Goal: Task Accomplishment & Management: Complete application form

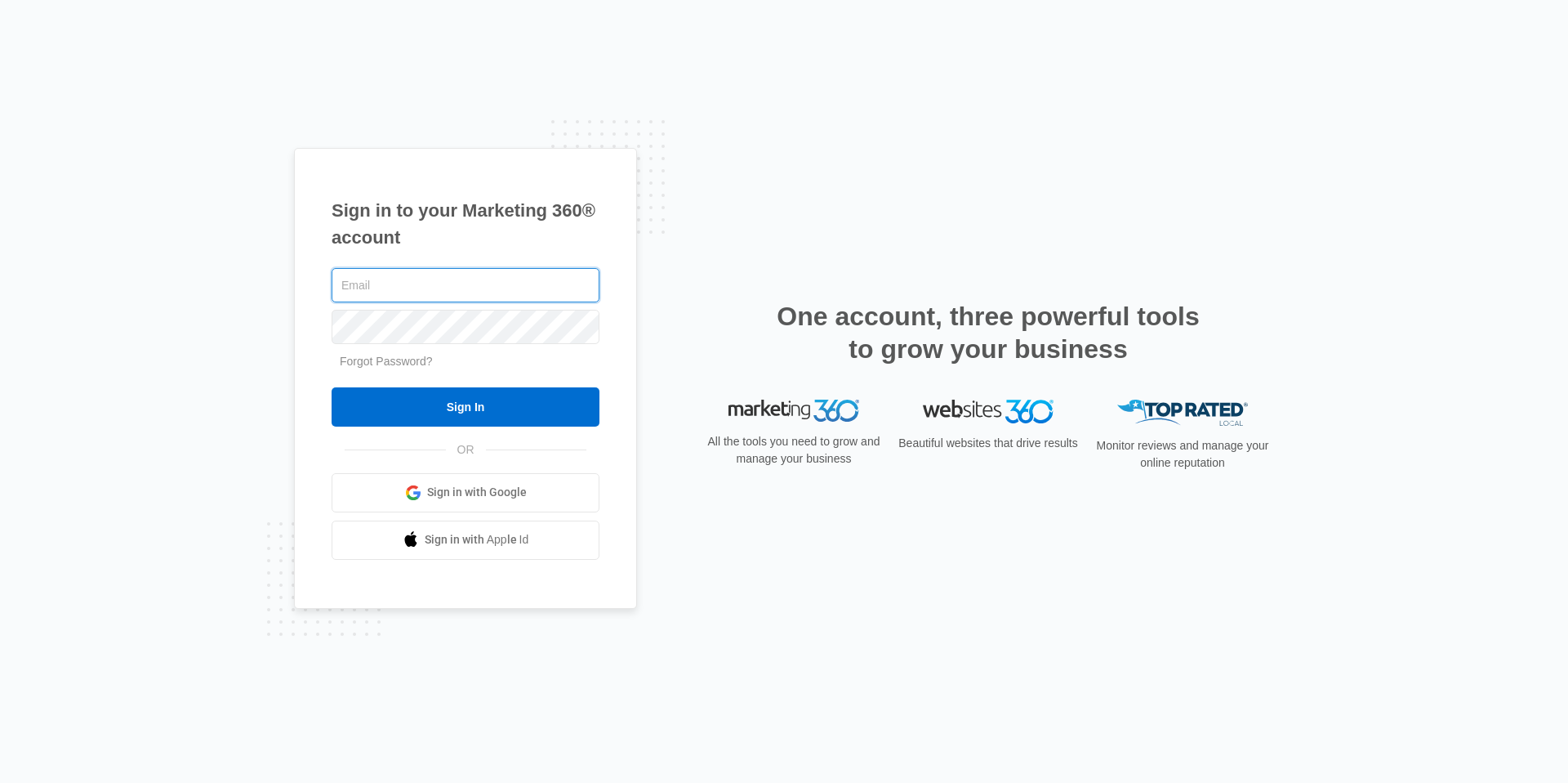
type input "[EMAIL_ADDRESS][DOMAIN_NAME]"
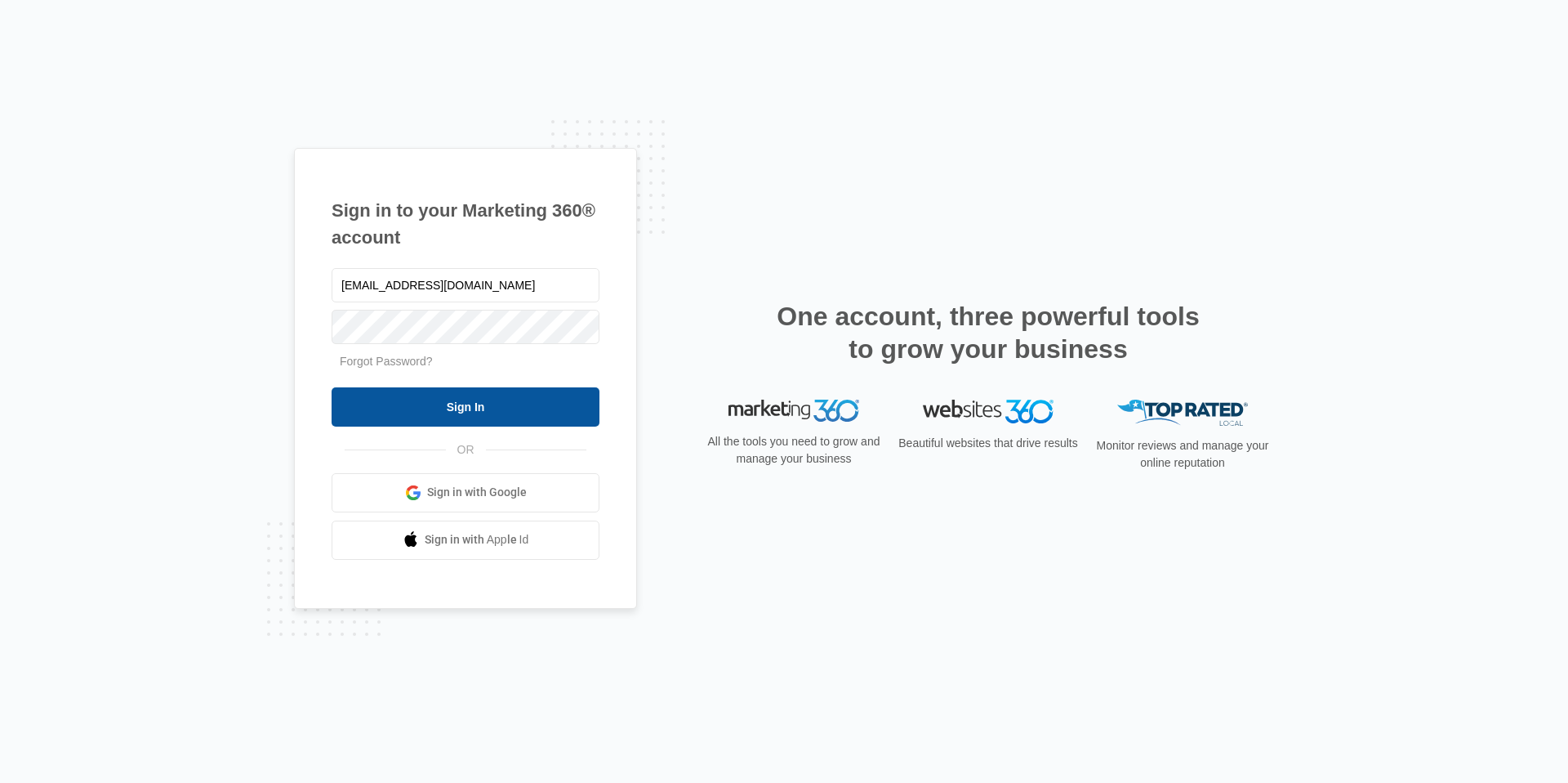
drag, startPoint x: 464, startPoint y: 401, endPoint x: 474, endPoint y: 400, distance: 10.0
click at [464, 401] on input "Sign In" at bounding box center [465, 407] width 268 height 40
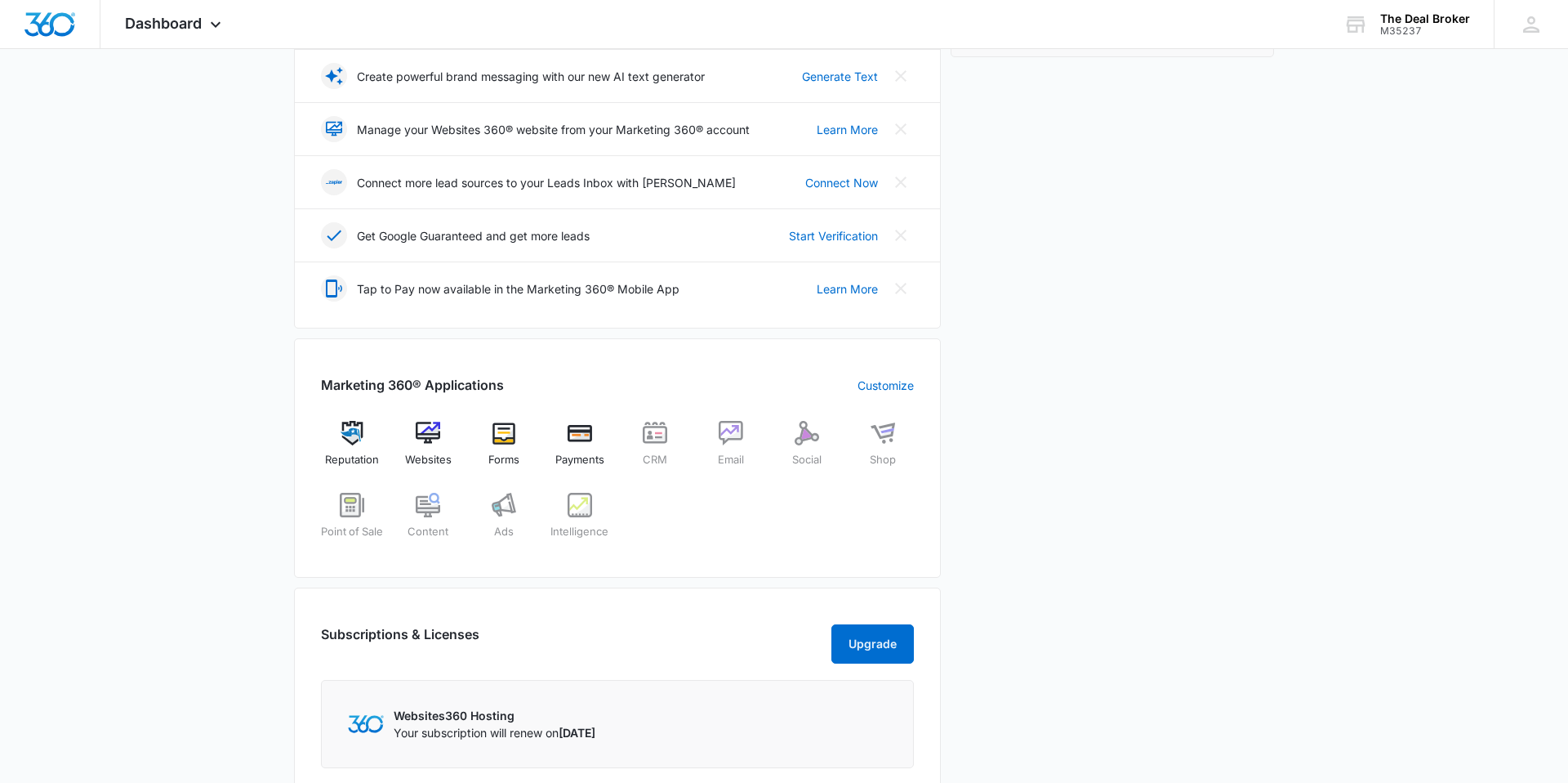
scroll to position [351, 0]
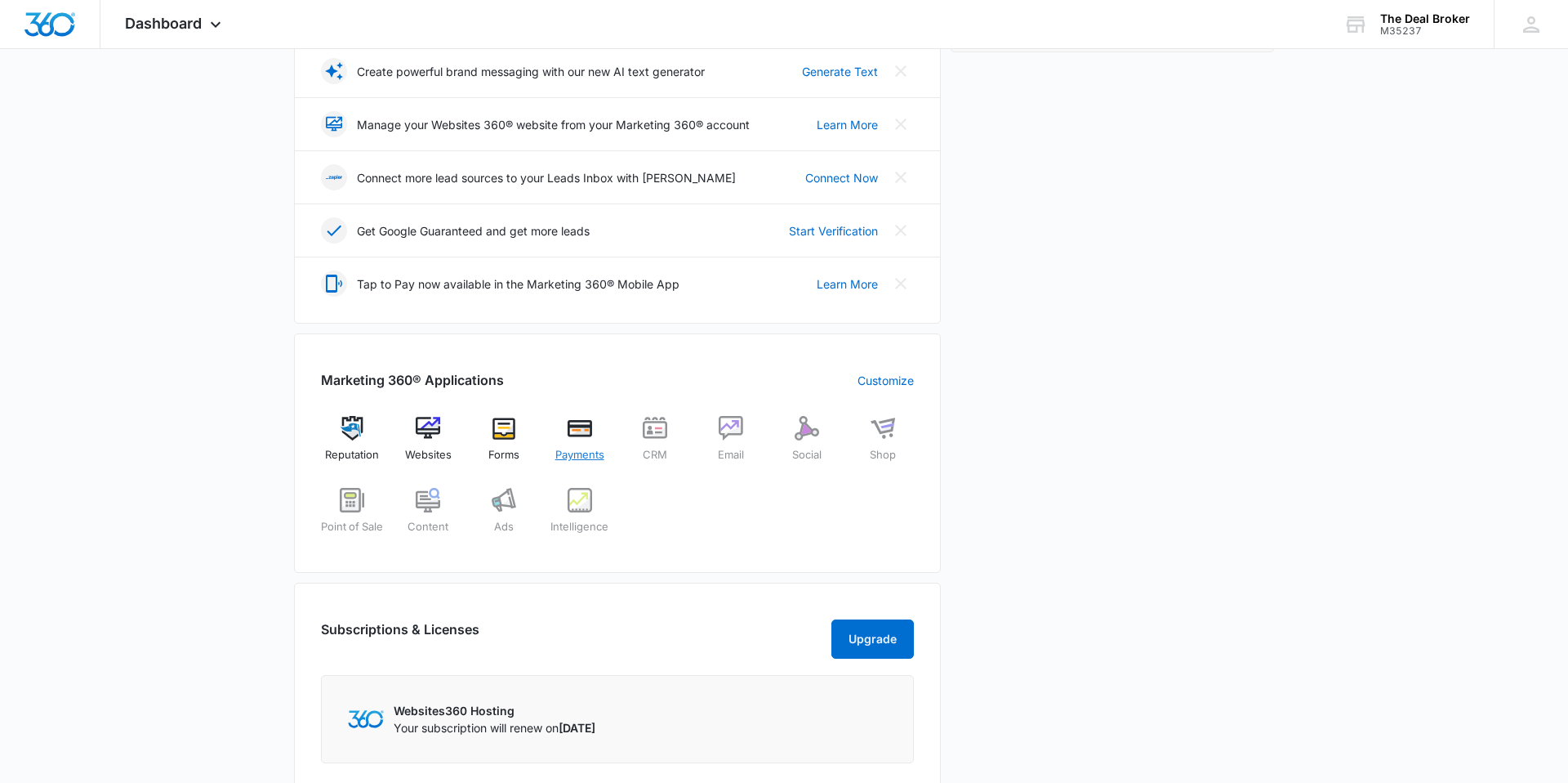
click at [581, 433] on img at bounding box center [580, 428] width 25 height 25
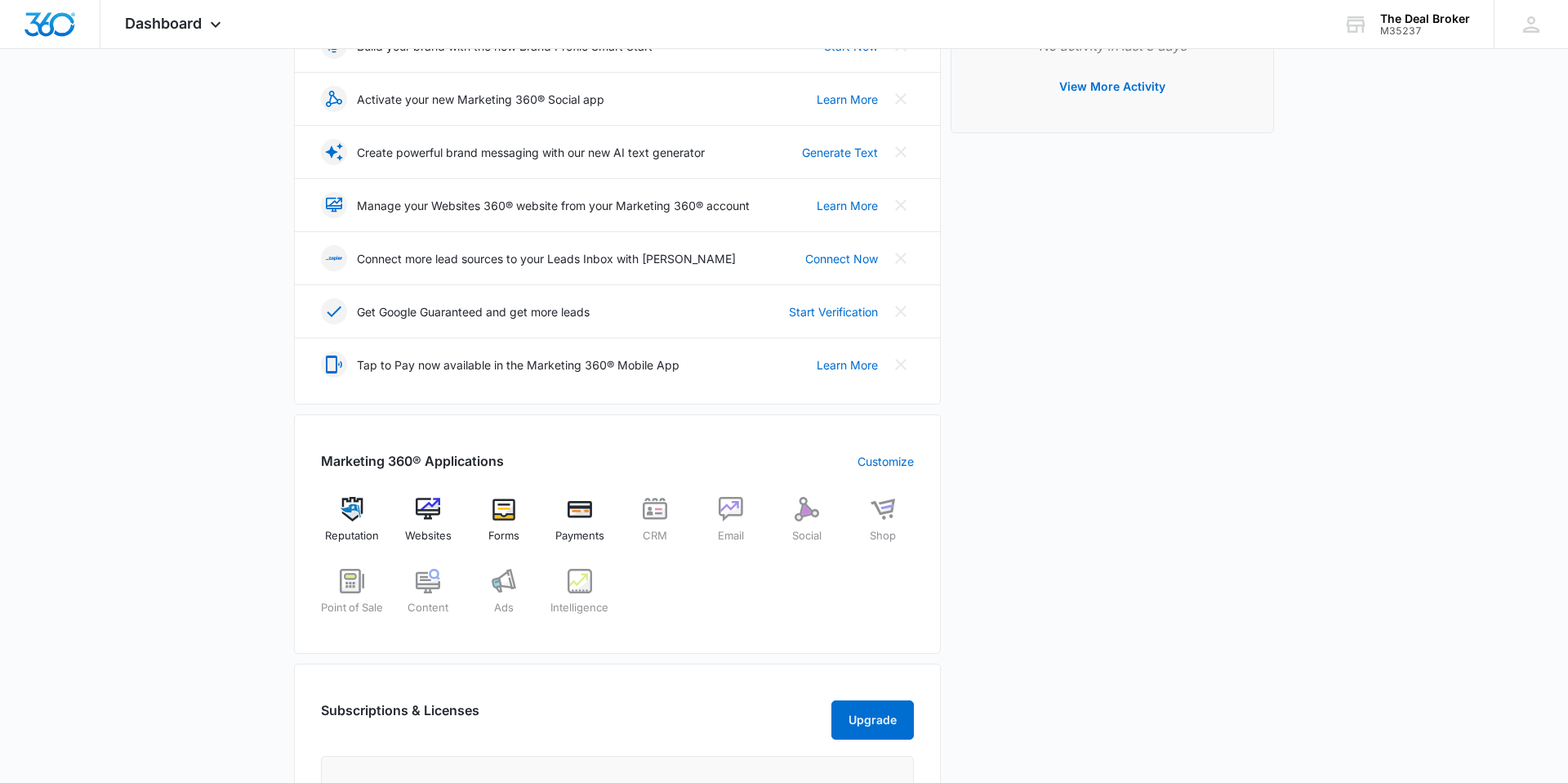
scroll to position [271, 0]
click at [508, 507] on img at bounding box center [504, 508] width 25 height 25
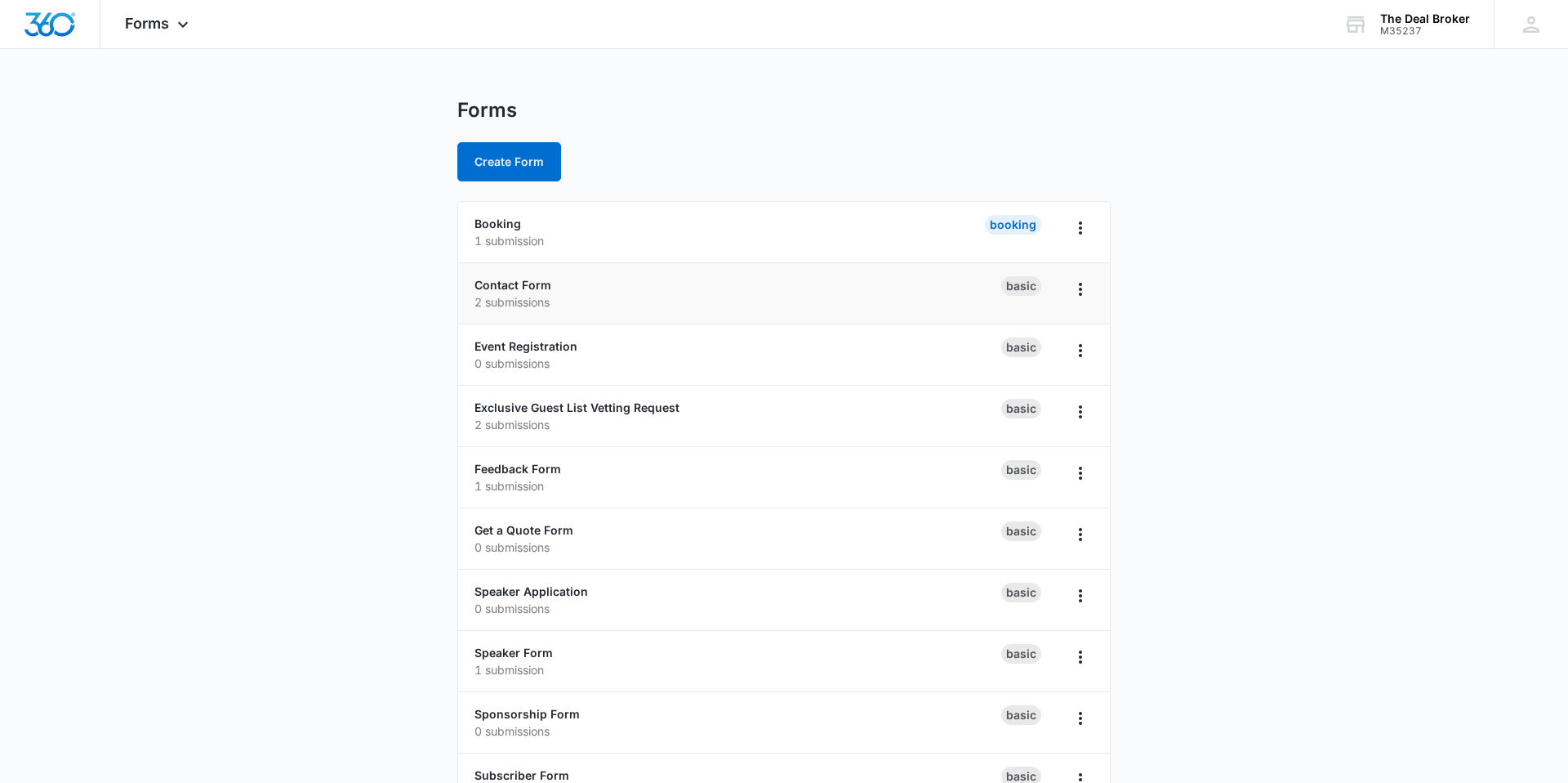
scroll to position [2, 0]
click at [610, 405] on link "Exclusive Guest List Vetting Request" at bounding box center [577, 409] width 206 height 14
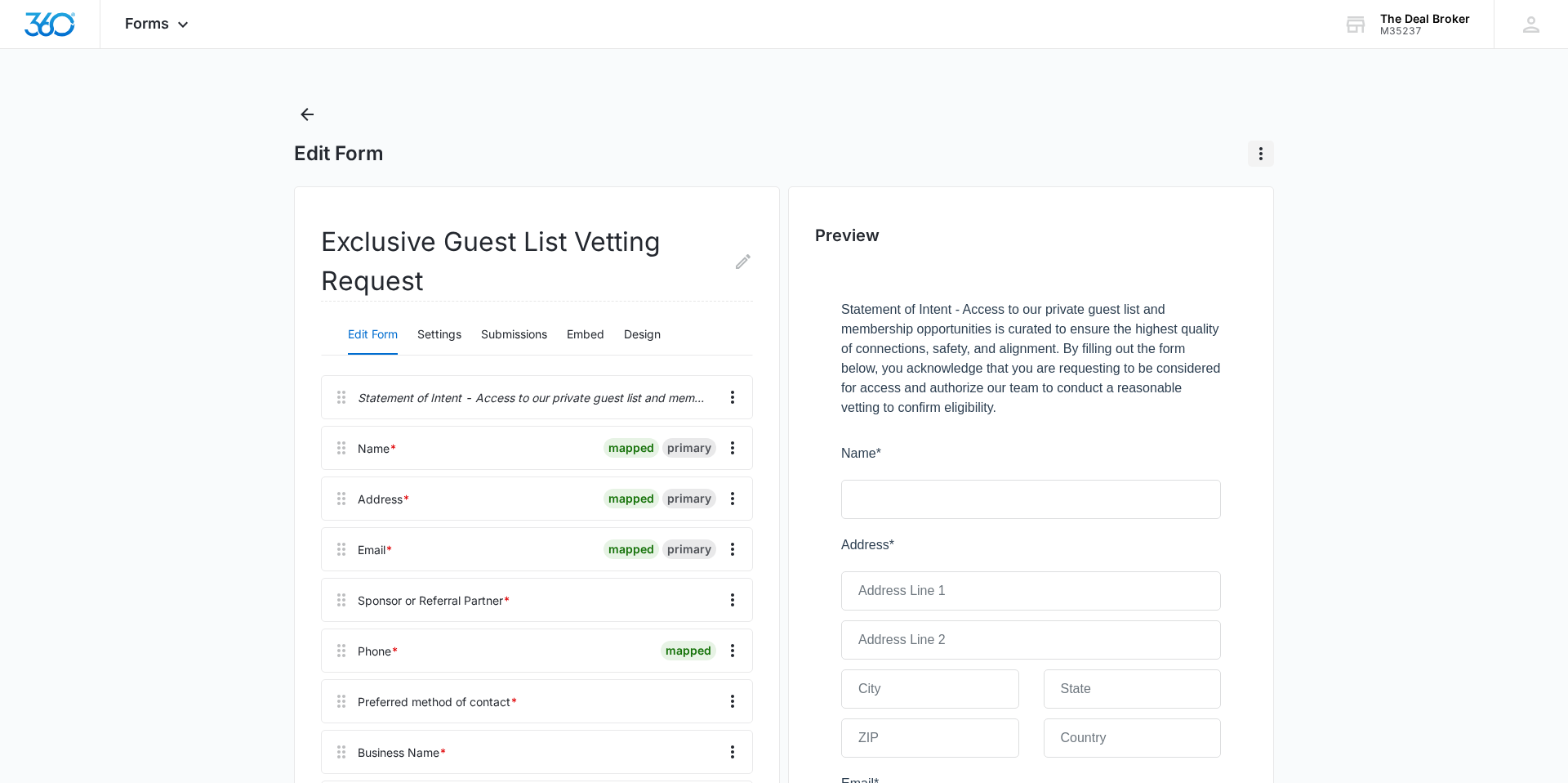
click at [1261, 160] on icon "Actions" at bounding box center [1262, 154] width 20 height 20
click at [1193, 226] on h2 "Preview" at bounding box center [1031, 235] width 432 height 25
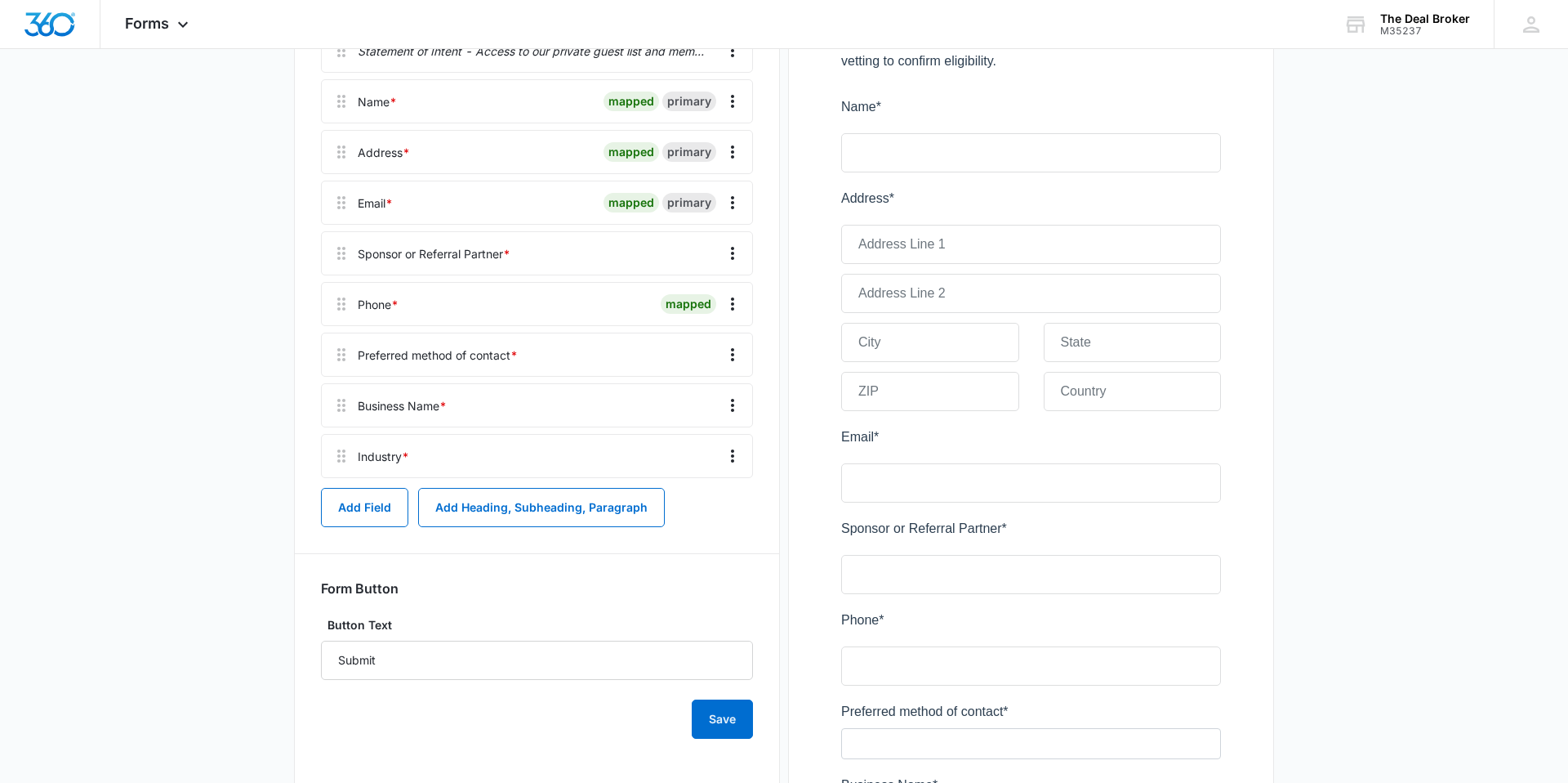
scroll to position [341, 0]
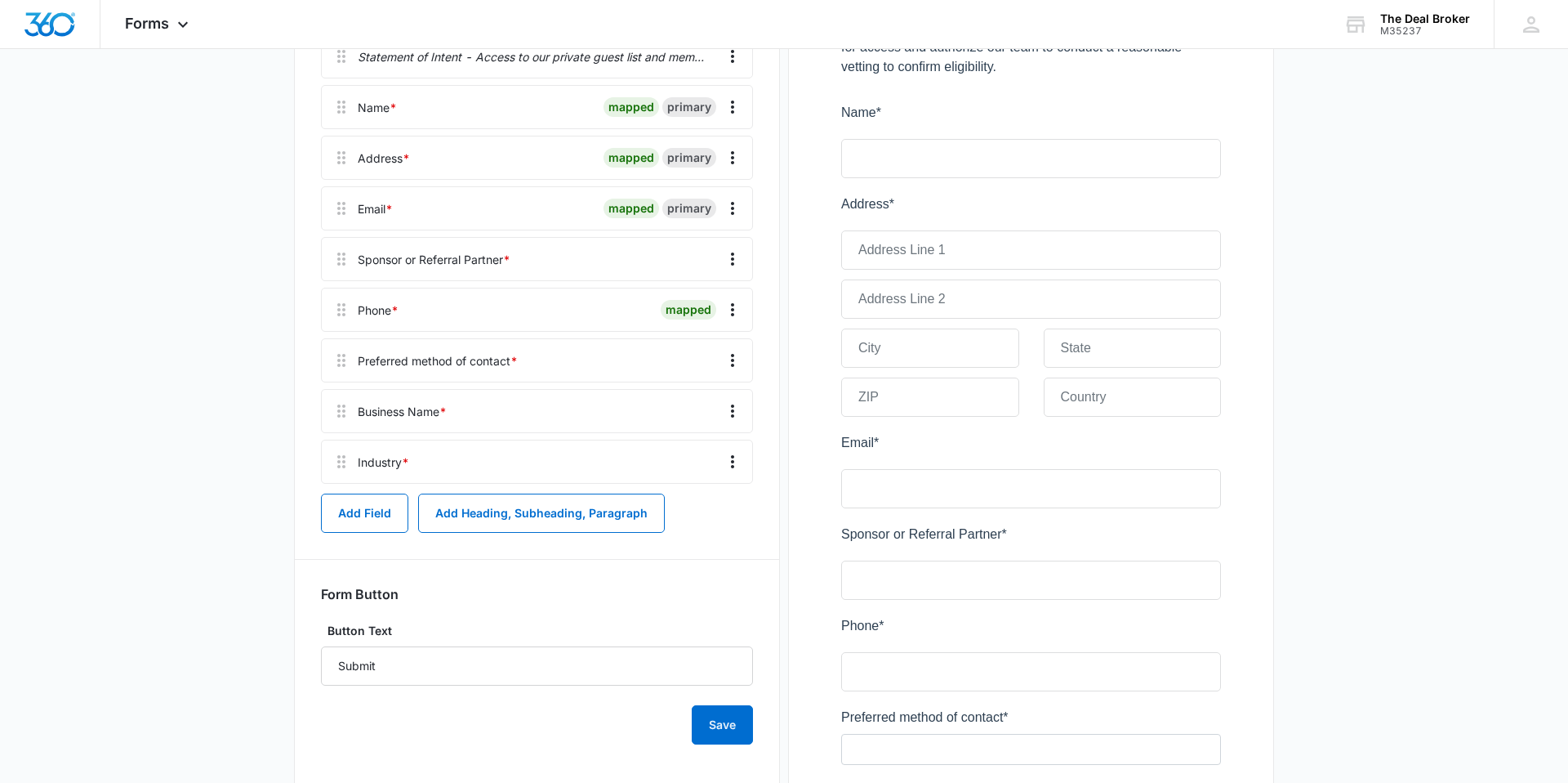
click at [630, 367] on div at bounding box center [619, 360] width 189 height 43
click at [733, 363] on icon "Overflow Menu" at bounding box center [733, 361] width 20 height 20
click at [608, 368] on div at bounding box center [619, 360] width 189 height 43
click at [725, 357] on icon "Overflow Menu" at bounding box center [733, 361] width 20 height 20
click at [701, 408] on div "Edit" at bounding box center [689, 406] width 35 height 12
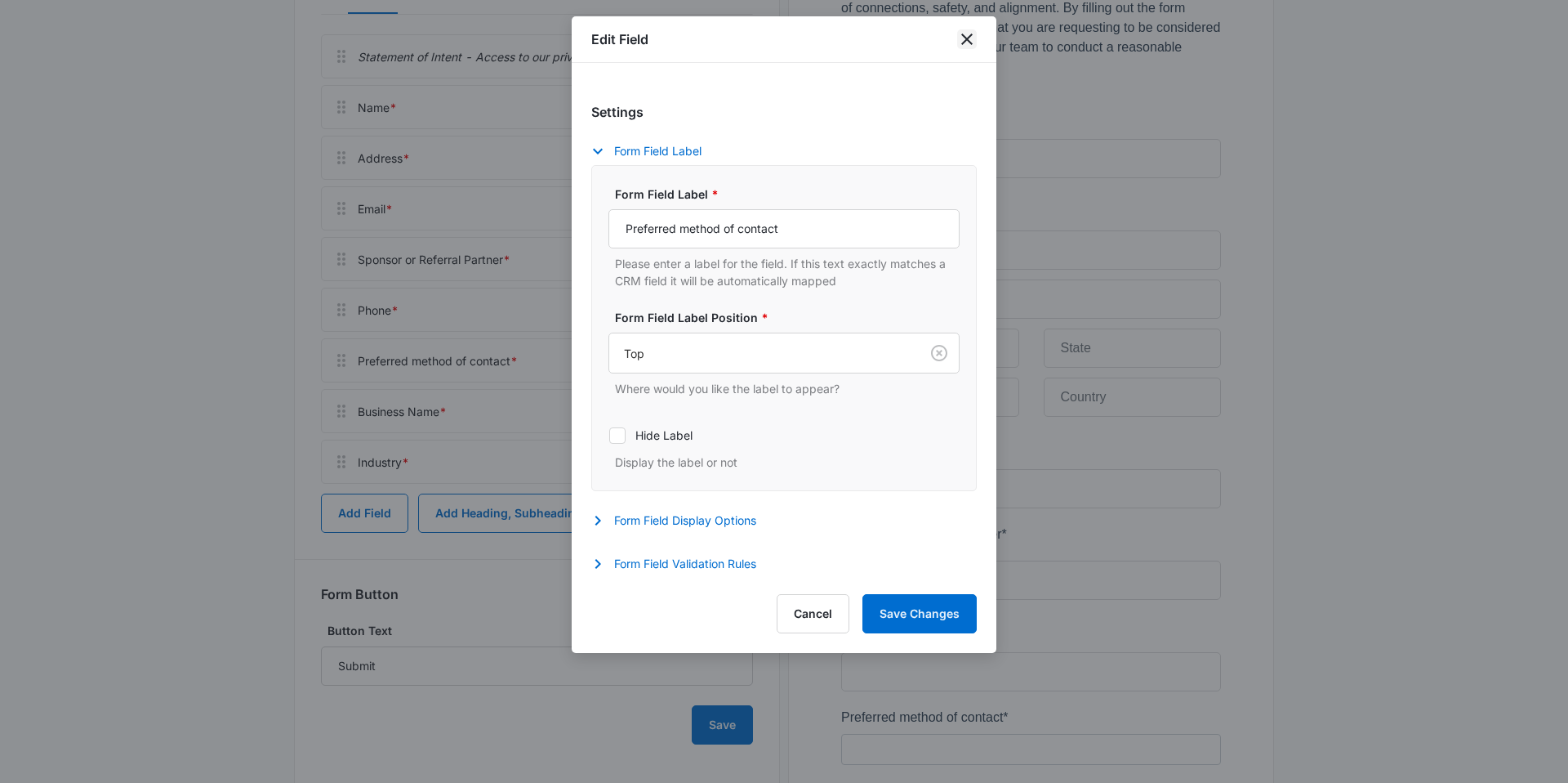
click at [966, 40] on icon "close" at bounding box center [967, 40] width 12 height 12
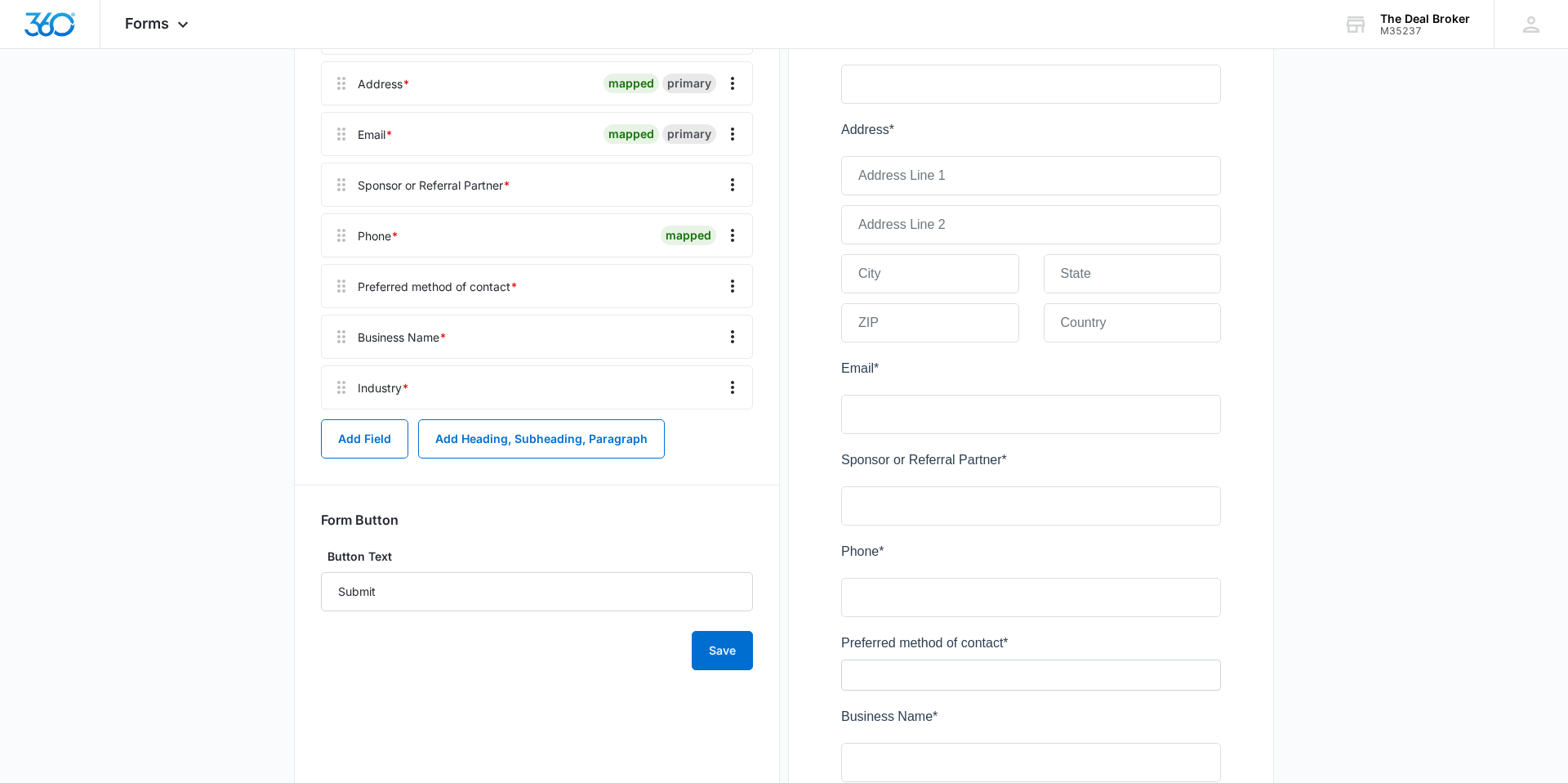
scroll to position [405, 0]
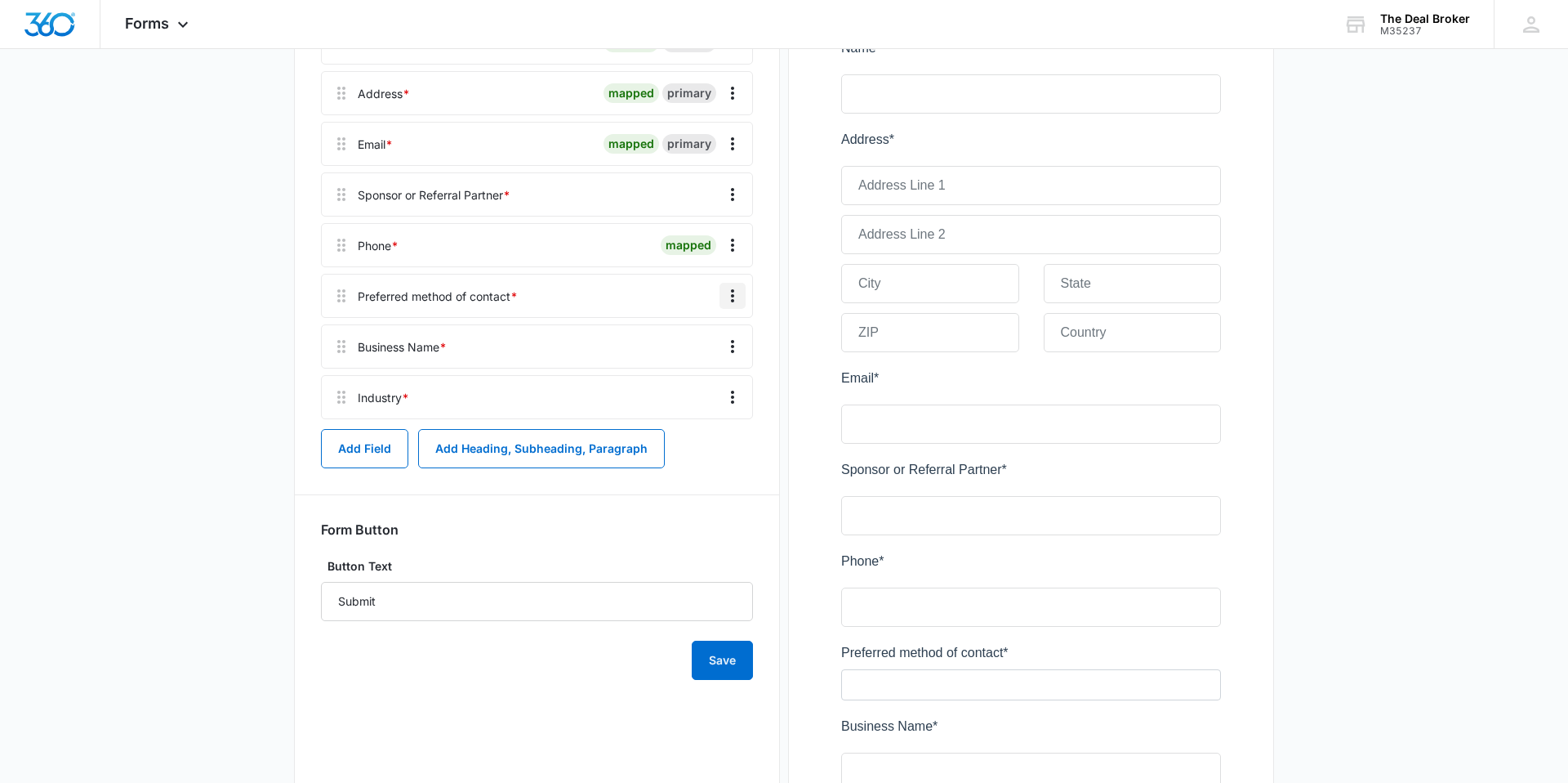
click at [735, 296] on icon "Overflow Menu" at bounding box center [733, 296] width 20 height 20
click at [703, 363] on div "Delete" at bounding box center [689, 367] width 35 height 12
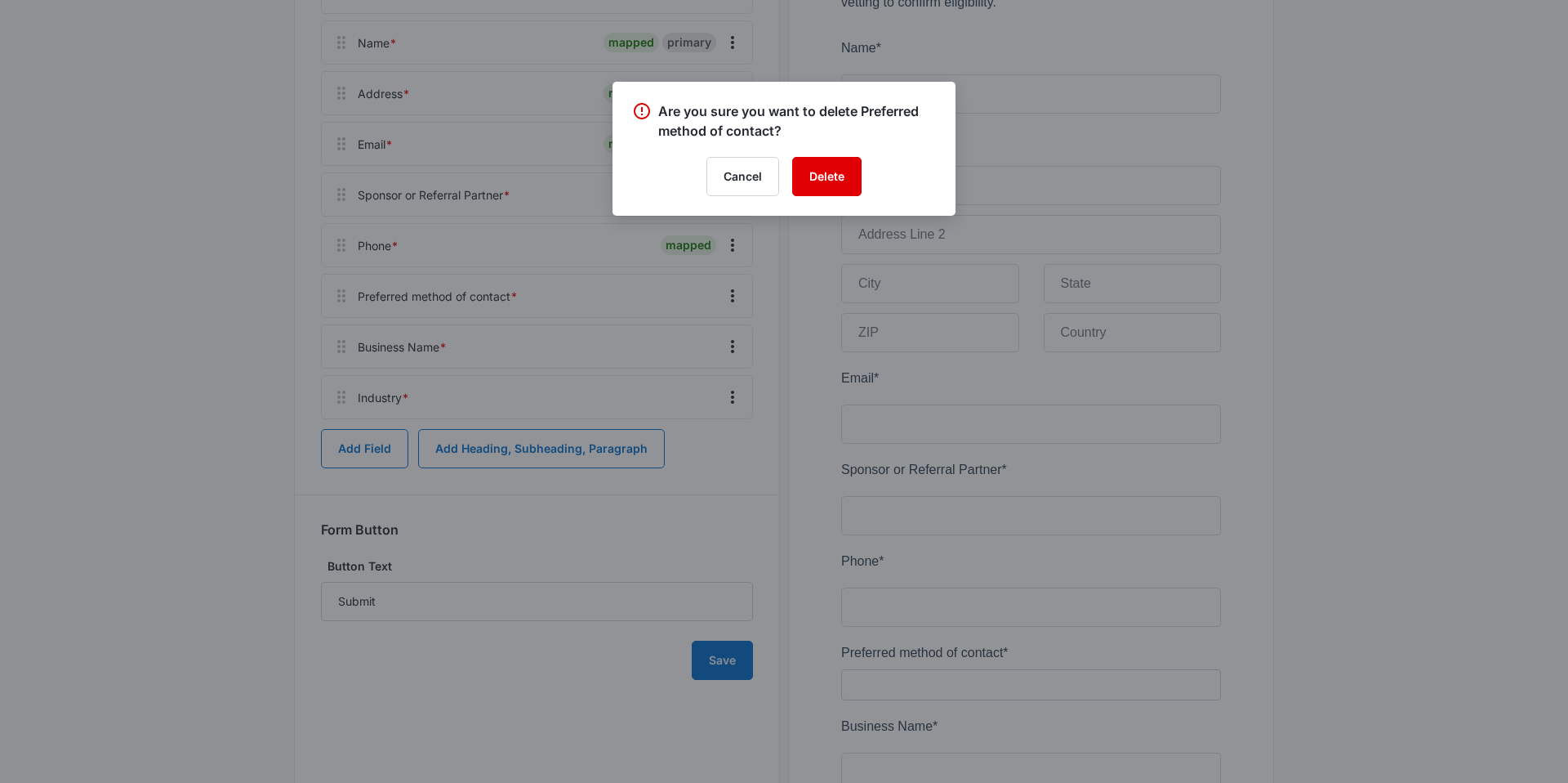
click at [842, 182] on button "Delete" at bounding box center [827, 177] width 69 height 40
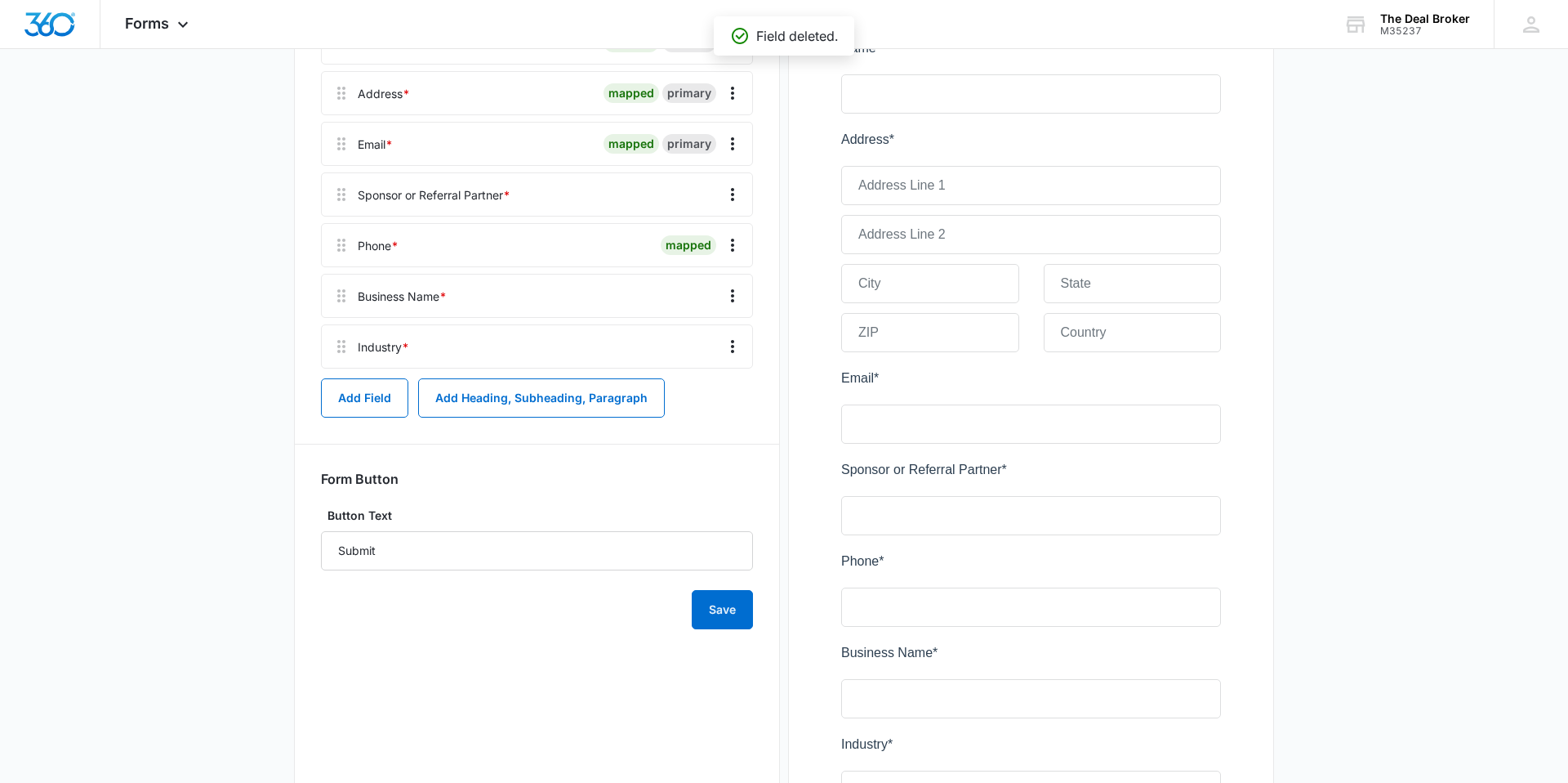
scroll to position [355, 0]
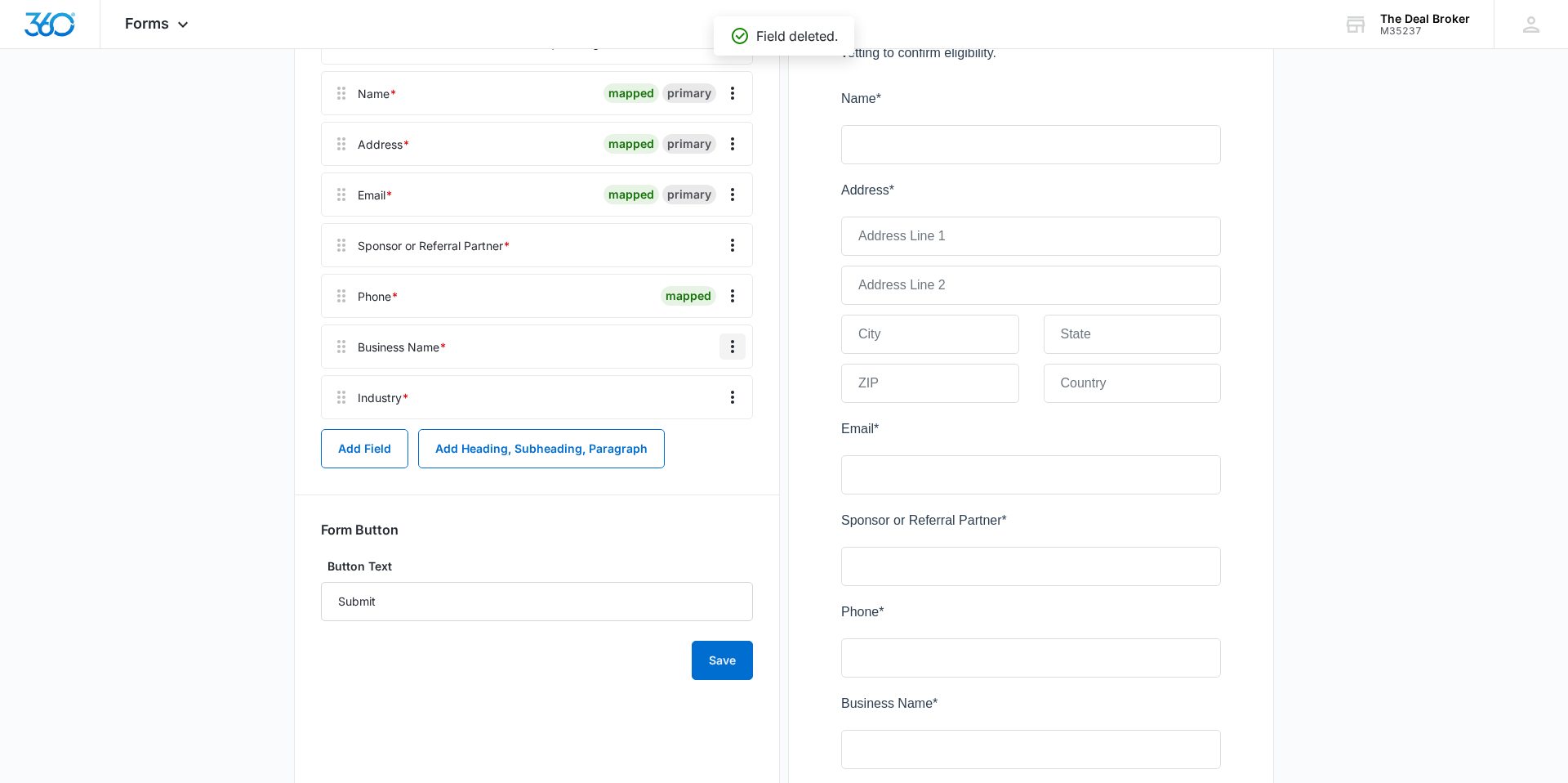
click at [737, 346] on icon "Overflow Menu" at bounding box center [733, 347] width 20 height 20
click at [691, 395] on div "Edit" at bounding box center [689, 392] width 35 height 12
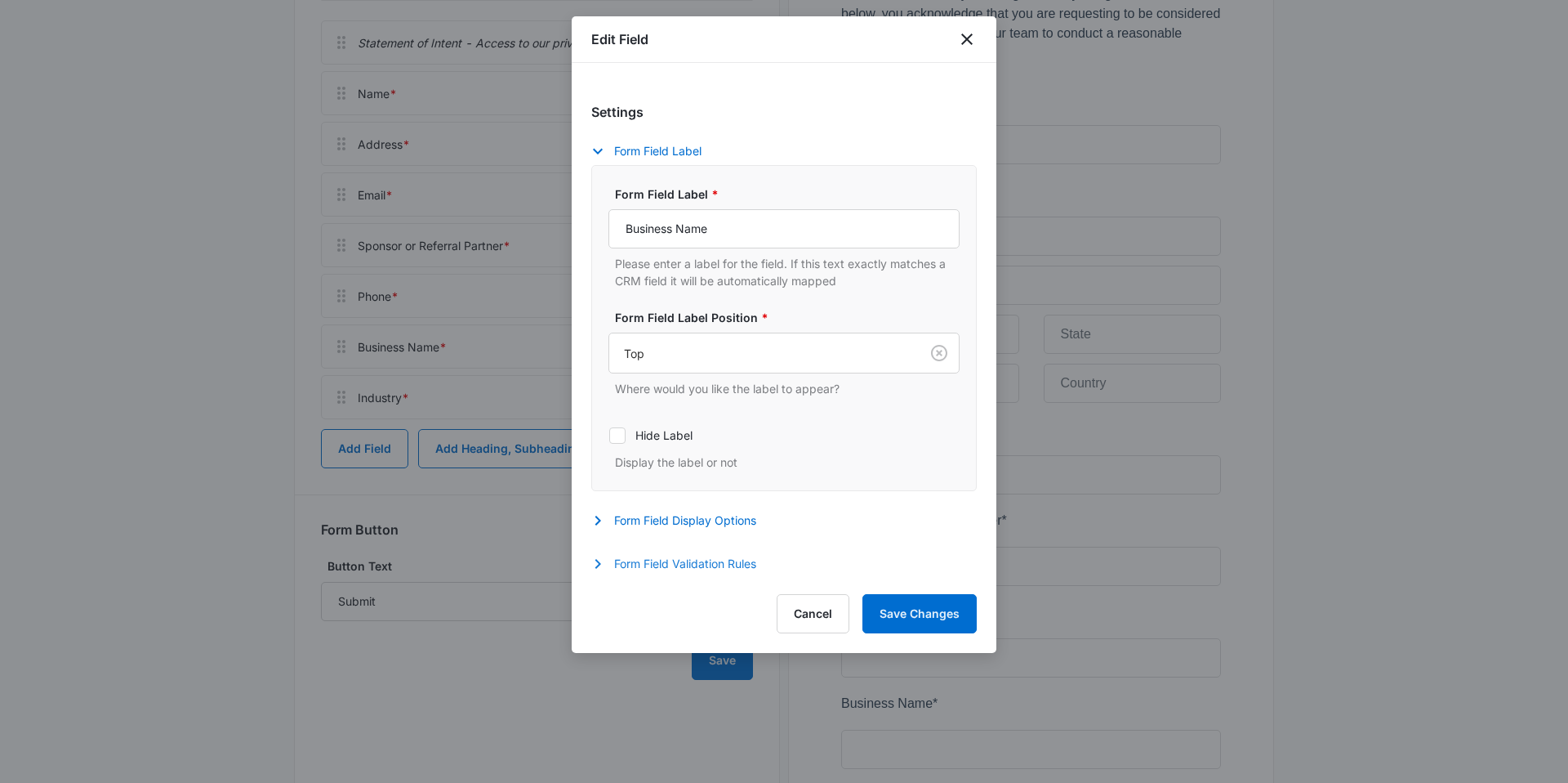
click at [601, 559] on icon "button" at bounding box center [598, 565] width 20 height 20
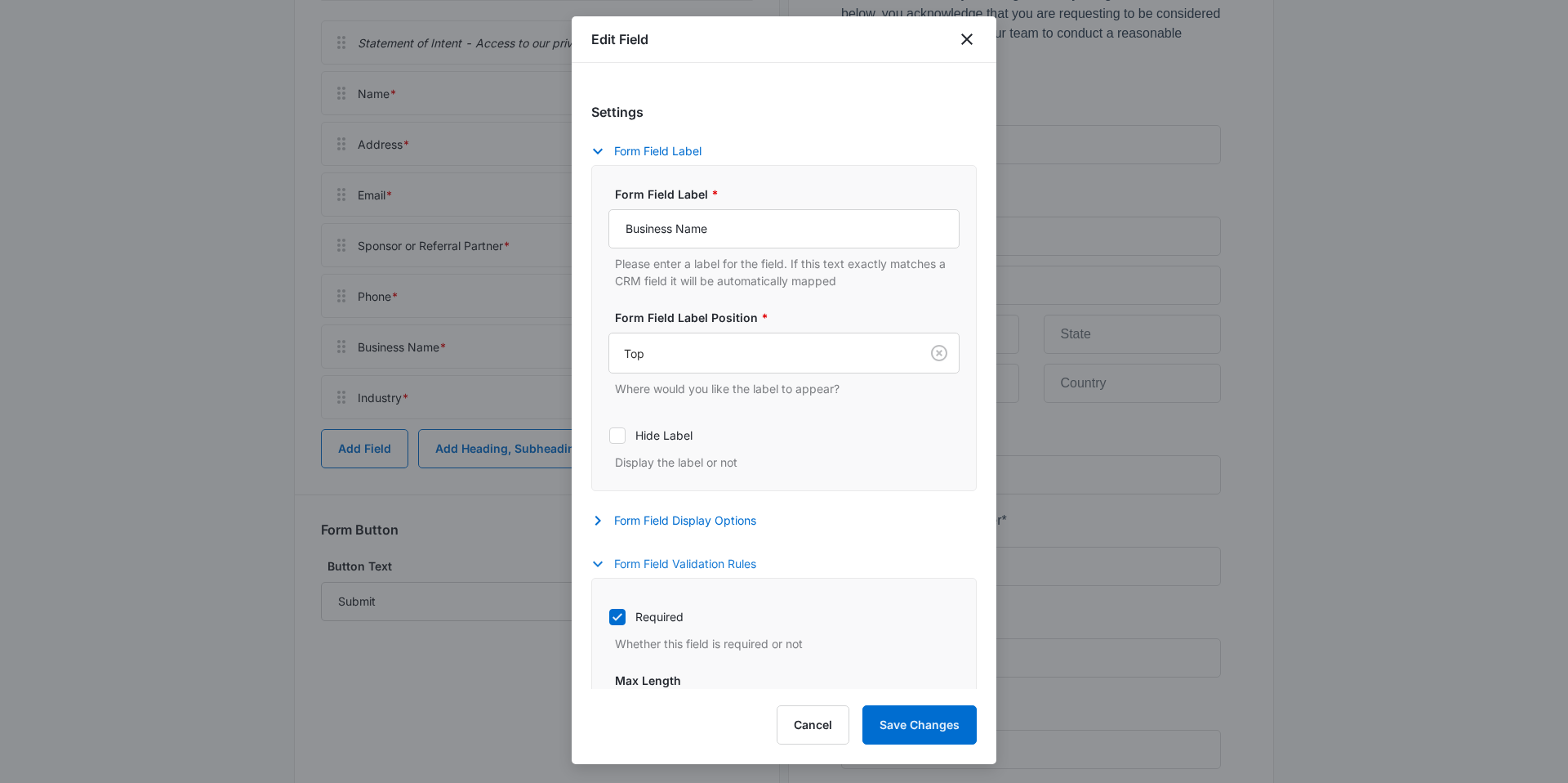
click at [618, 615] on icon at bounding box center [618, 617] width 15 height 15
click at [610, 616] on input "Required" at bounding box center [609, 616] width 1 height 1
checkbox input "false"
click at [929, 725] on button "Save Changes" at bounding box center [920, 725] width 115 height 40
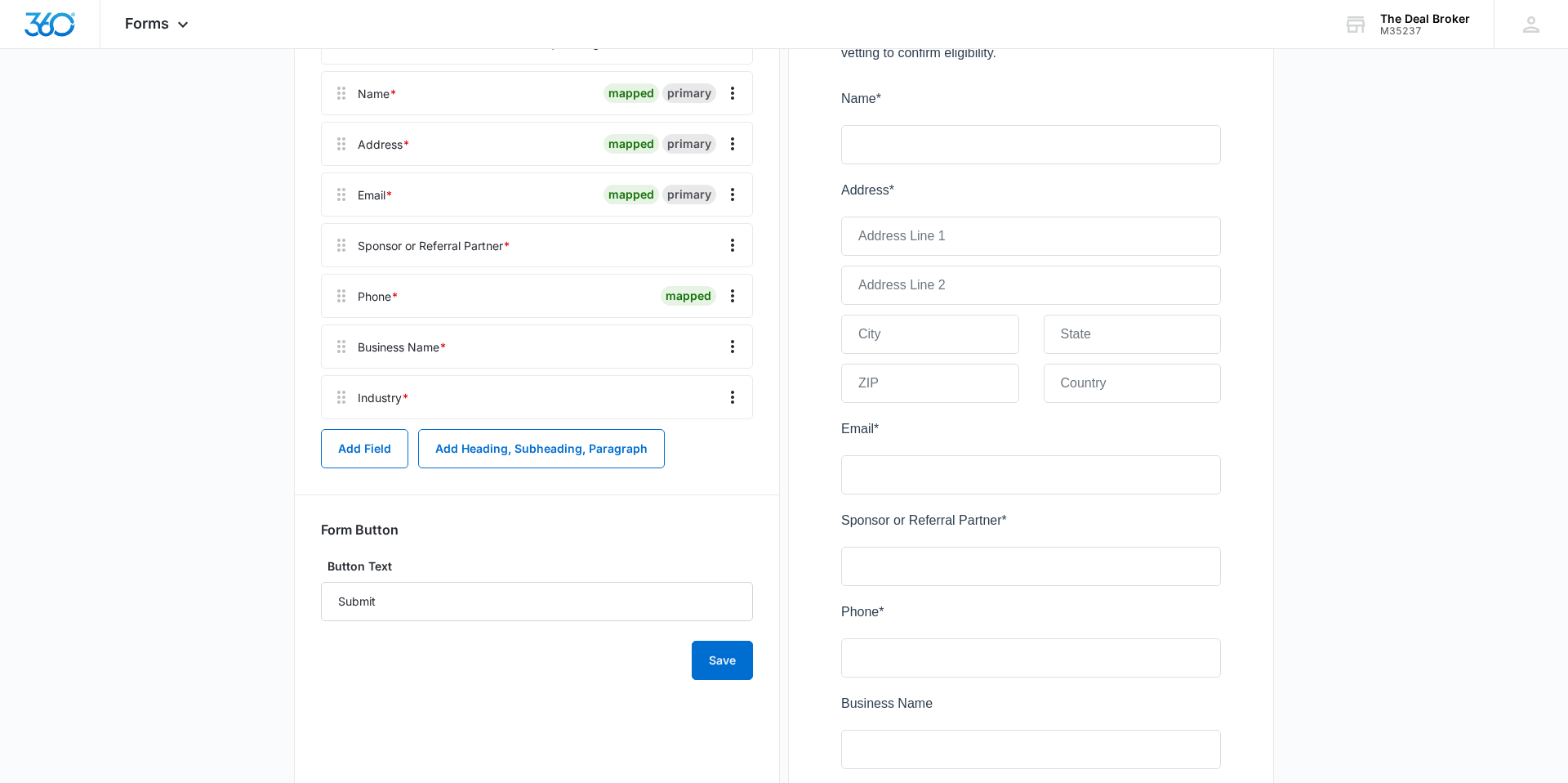
click at [531, 395] on div at bounding box center [564, 396] width 297 height 43
click at [730, 396] on icon "Overflow Menu" at bounding box center [733, 397] width 20 height 20
click at [705, 440] on button "Edit" at bounding box center [699, 443] width 93 height 25
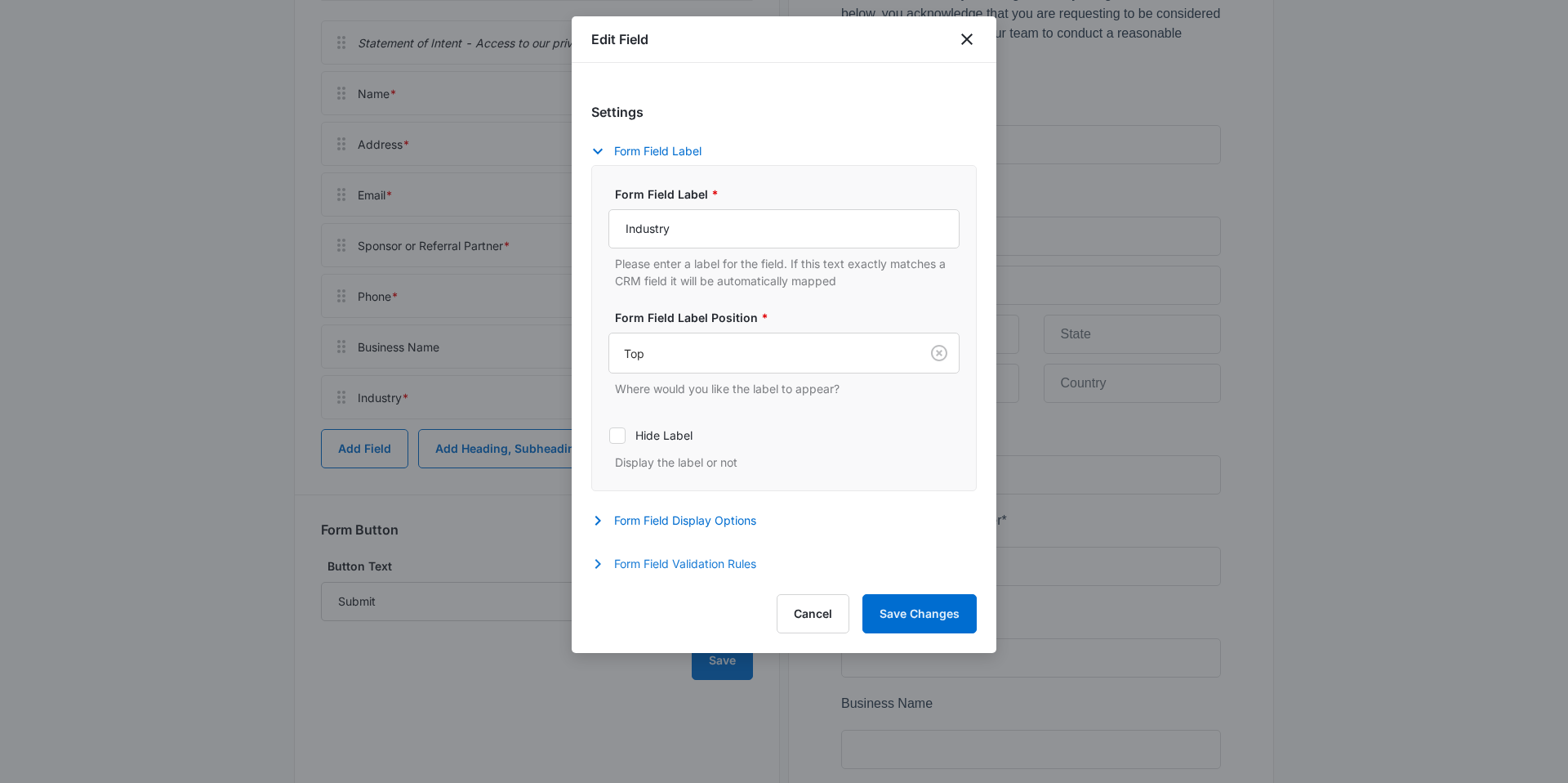
click at [616, 561] on button "Form Field Validation Rules" at bounding box center [683, 565] width 182 height 20
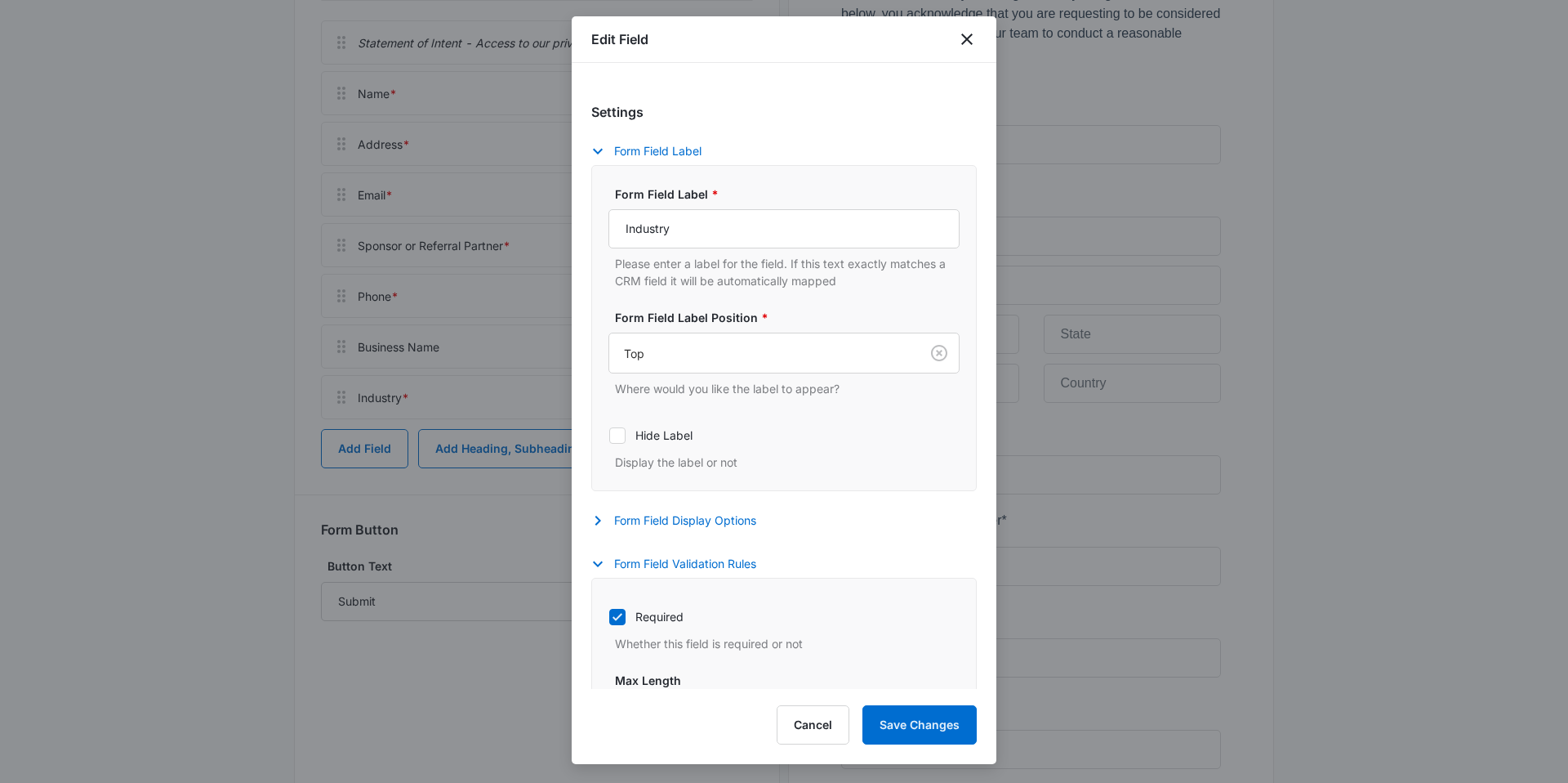
drag, startPoint x: 616, startPoint y: 615, endPoint x: 717, endPoint y: 625, distance: 101.5
click at [616, 615] on icon at bounding box center [618, 617] width 15 height 15
click at [610, 616] on input "Required" at bounding box center [609, 616] width 1 height 1
checkbox input "false"
drag, startPoint x: 929, startPoint y: 727, endPoint x: 938, endPoint y: 729, distance: 9.2
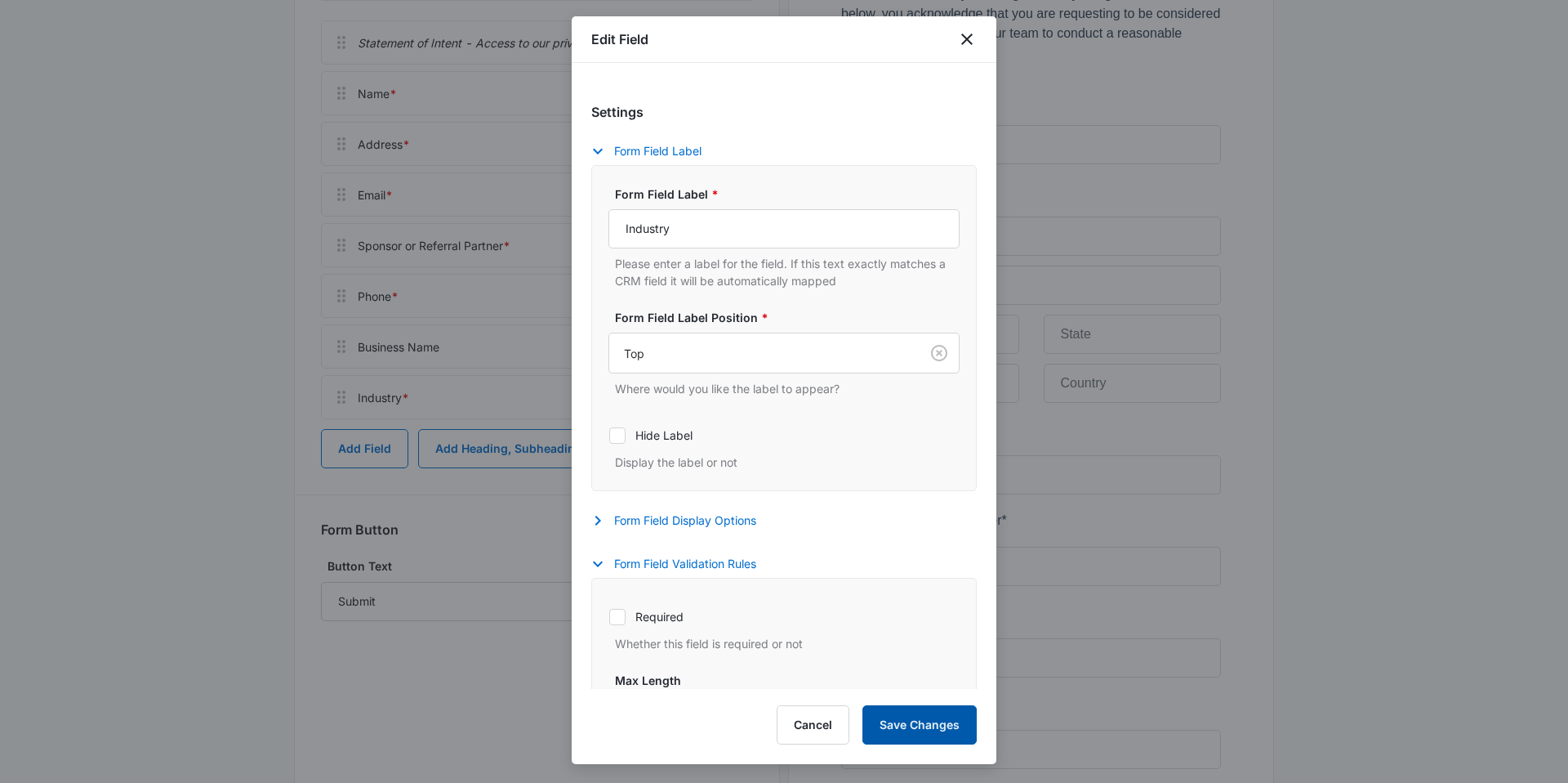
click at [931, 727] on button "Save Changes" at bounding box center [920, 725] width 115 height 40
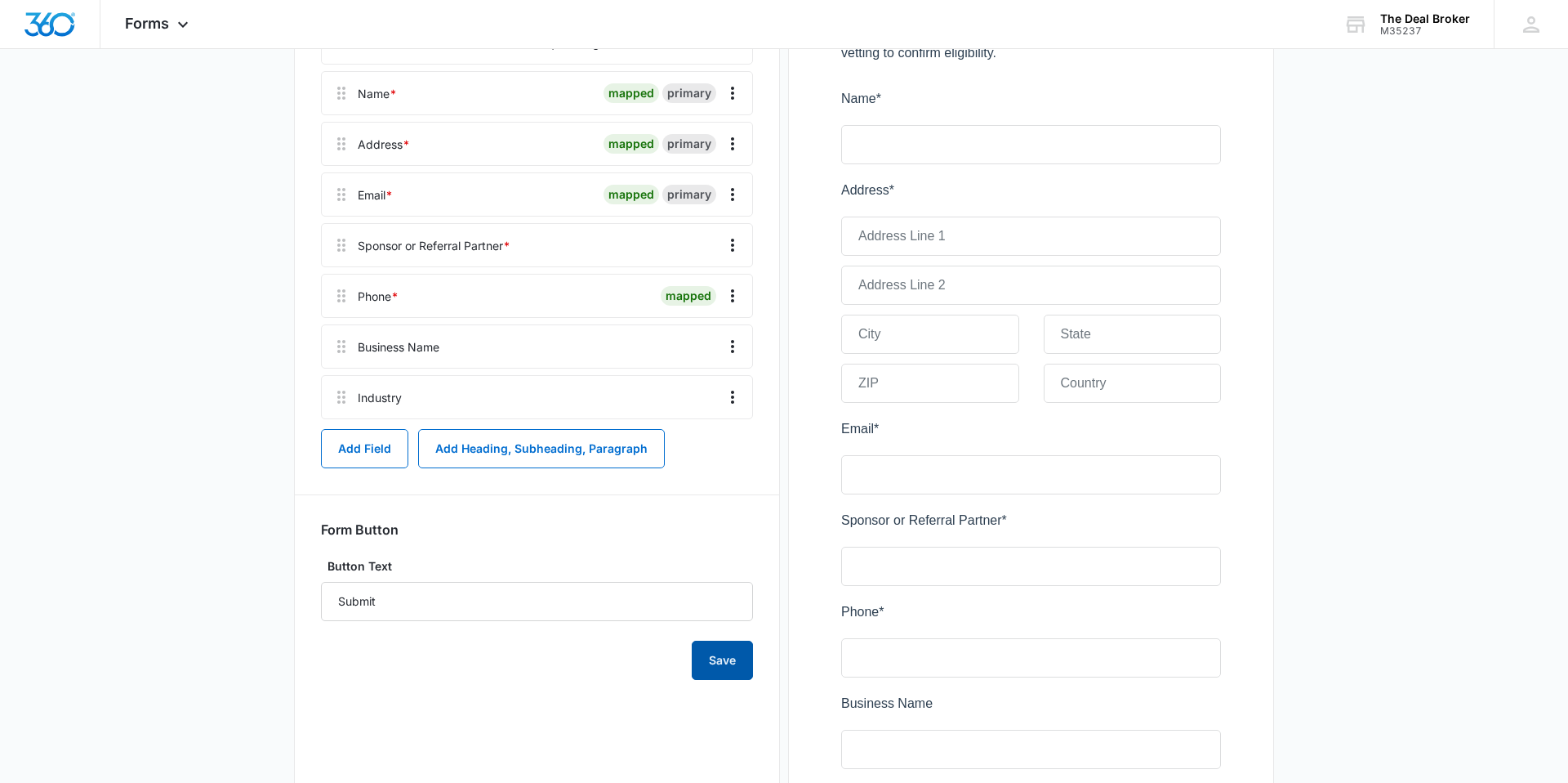
drag, startPoint x: 720, startPoint y: 662, endPoint x: 751, endPoint y: 668, distance: 31.6
click at [721, 662] on button "Save" at bounding box center [722, 660] width 61 height 40
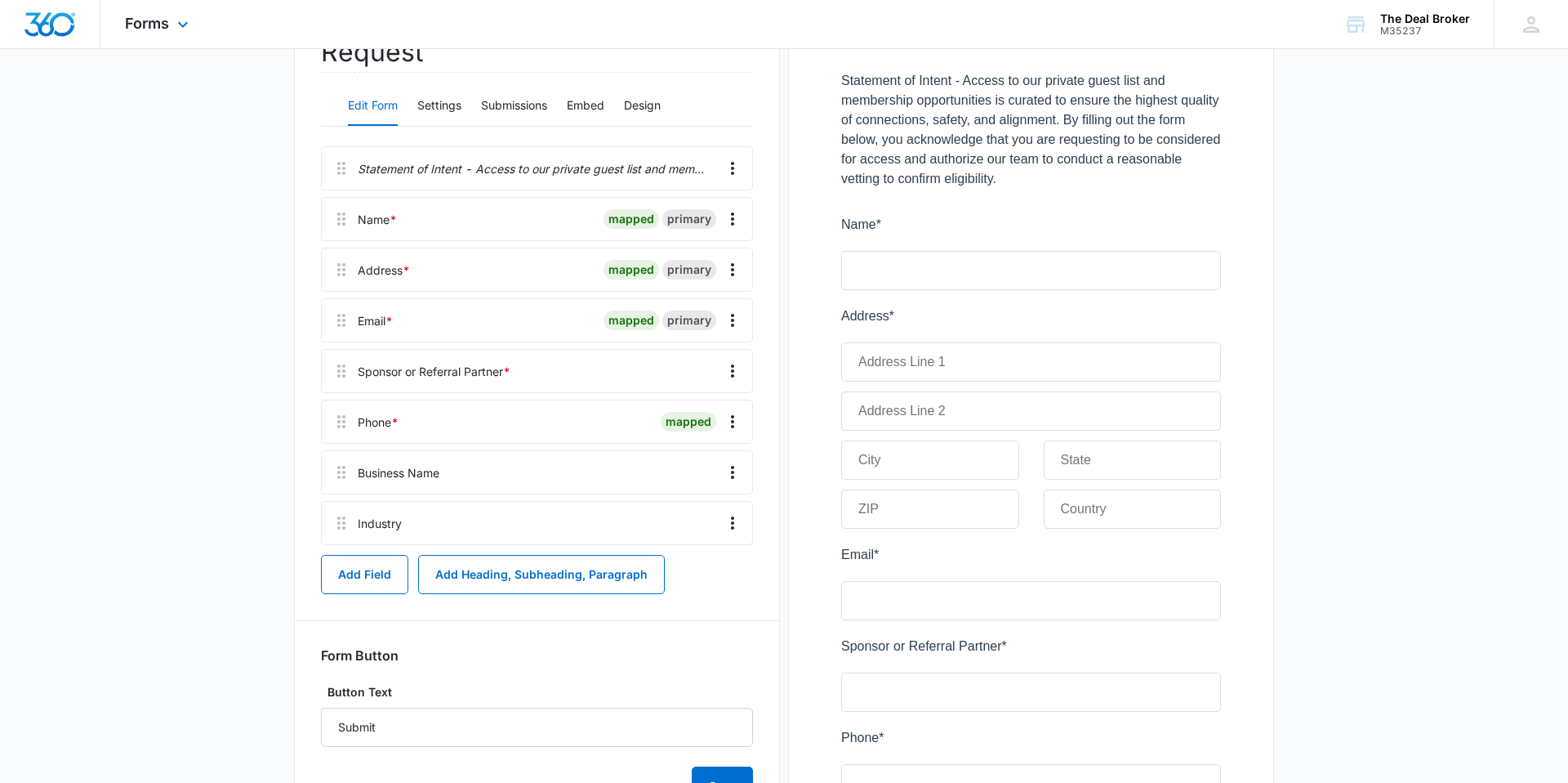
scroll to position [0, 0]
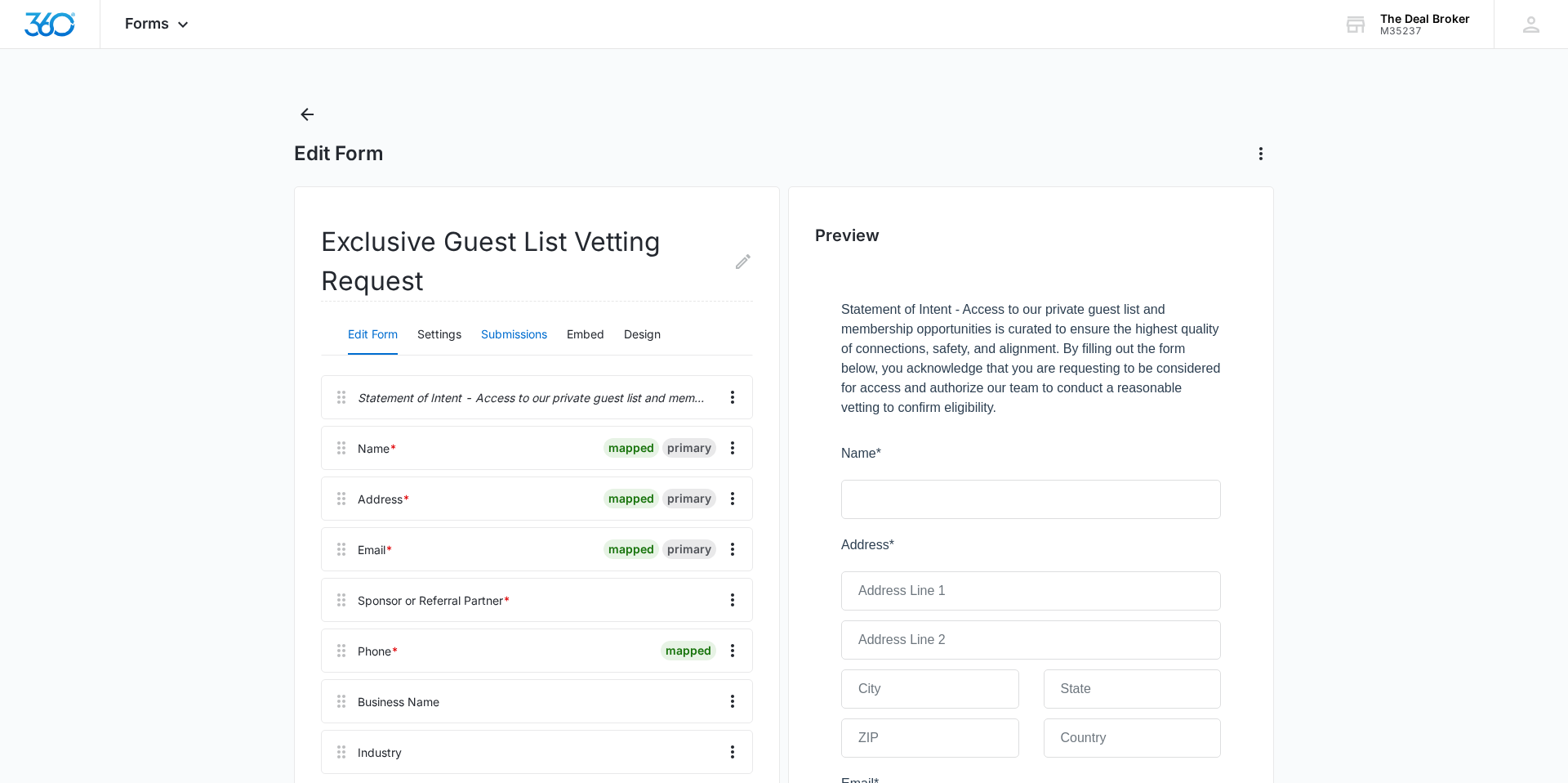
drag, startPoint x: 509, startPoint y: 333, endPoint x: 519, endPoint y: 333, distance: 10.0
click at [509, 333] on button "Submissions" at bounding box center [514, 335] width 66 height 40
